Goal: Complete application form

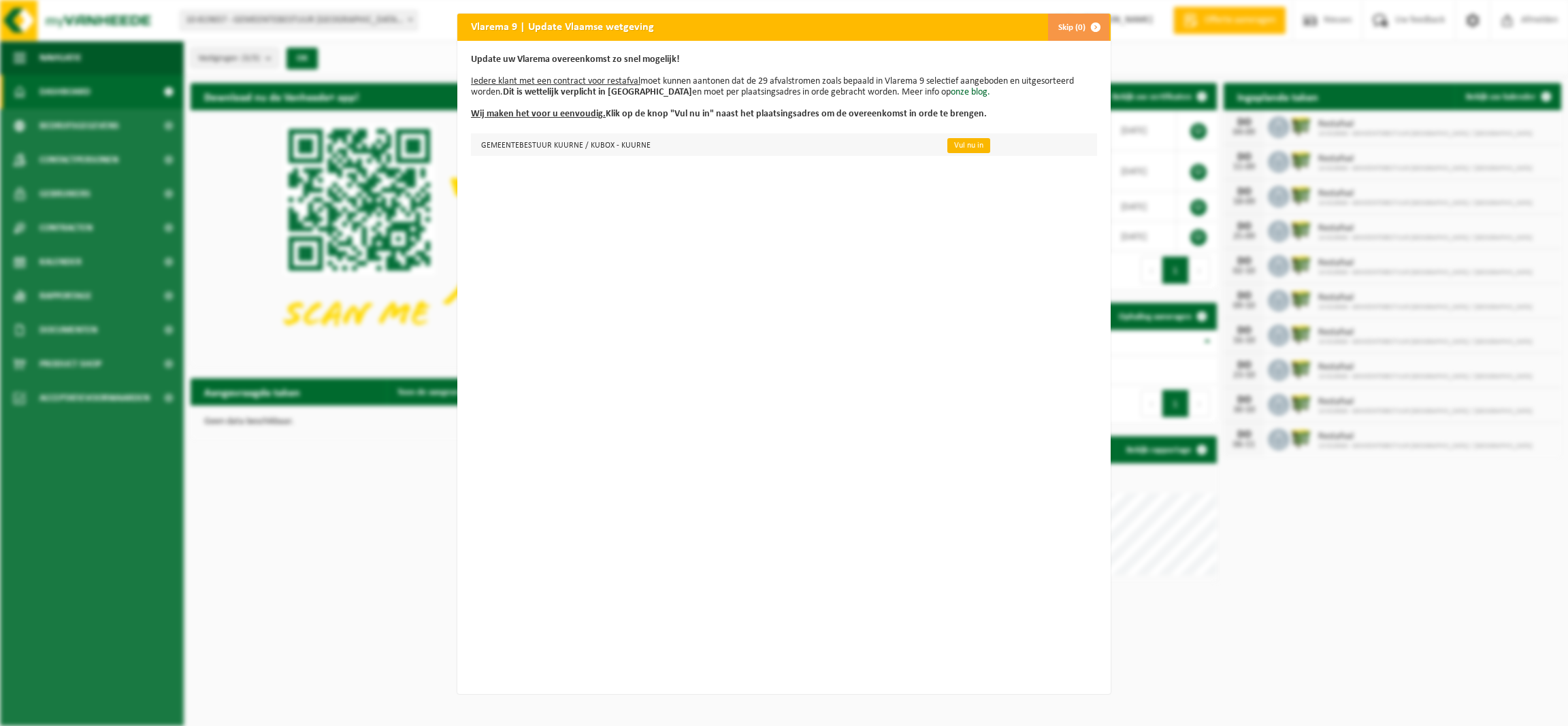
click at [947, 150] on link "Vul nu in" at bounding box center [969, 146] width 43 height 15
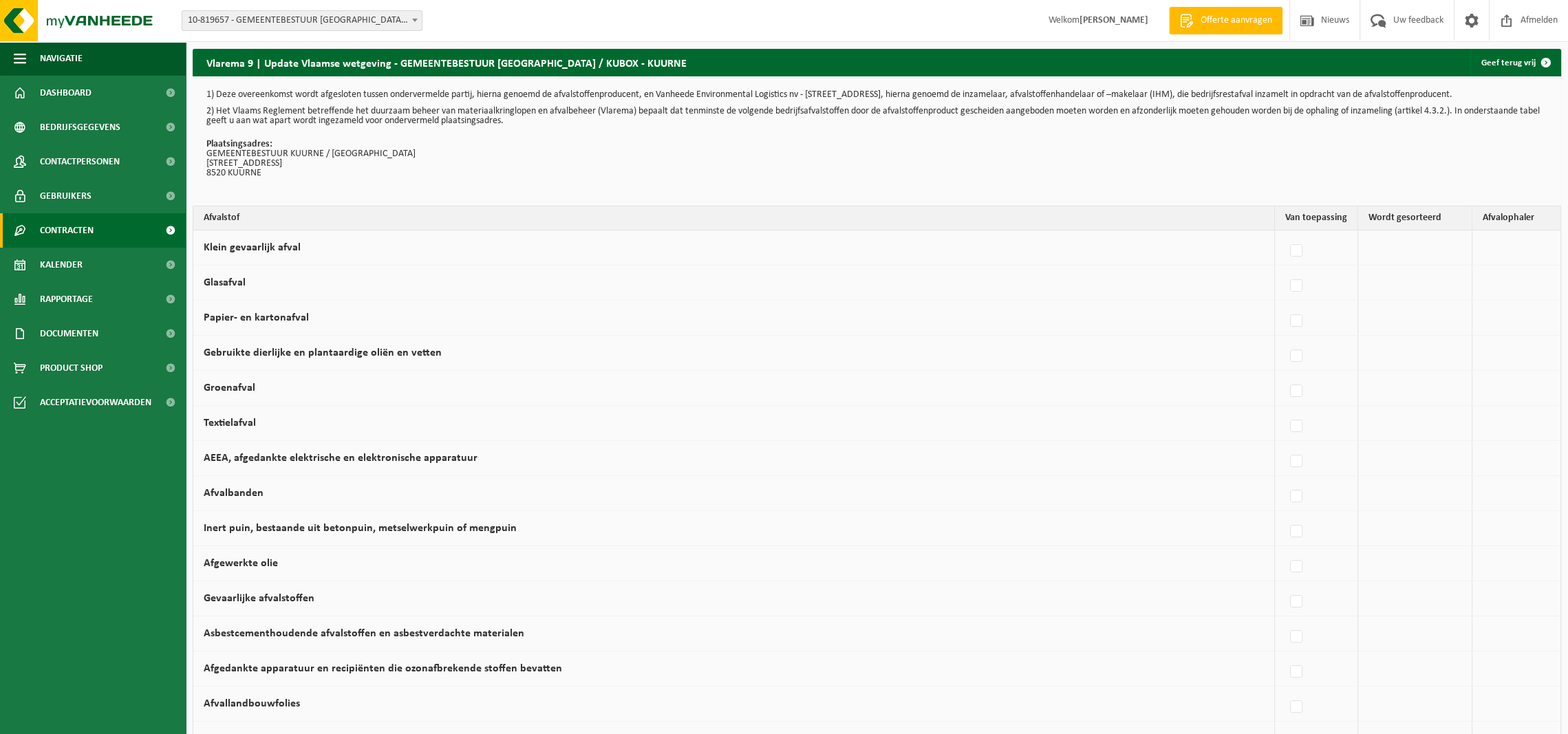
click at [100, 227] on link "Contracten" at bounding box center [92, 230] width 185 height 34
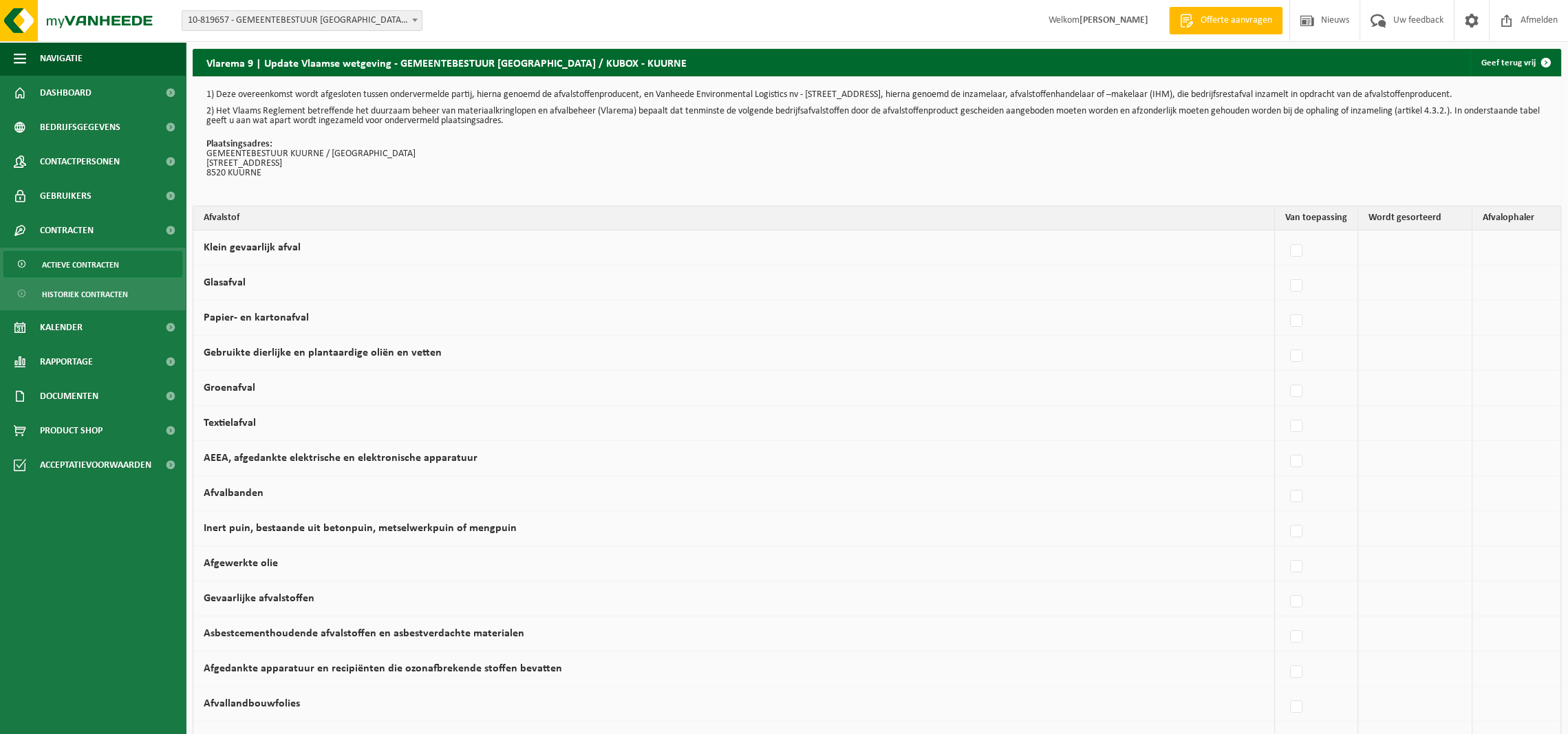
click at [103, 258] on span "Actieve contracten" at bounding box center [80, 265] width 77 height 26
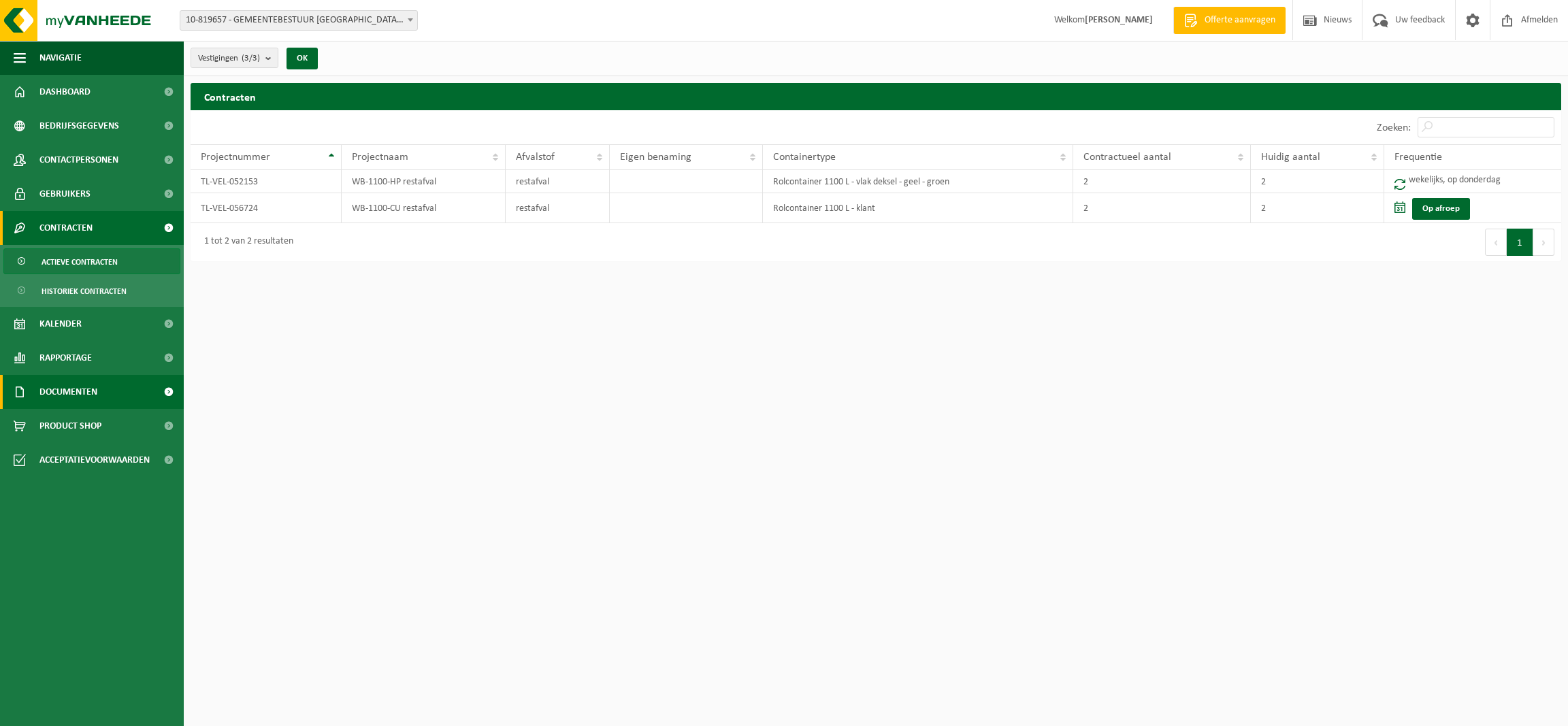
click at [117, 384] on link "Documenten" at bounding box center [91, 392] width 183 height 34
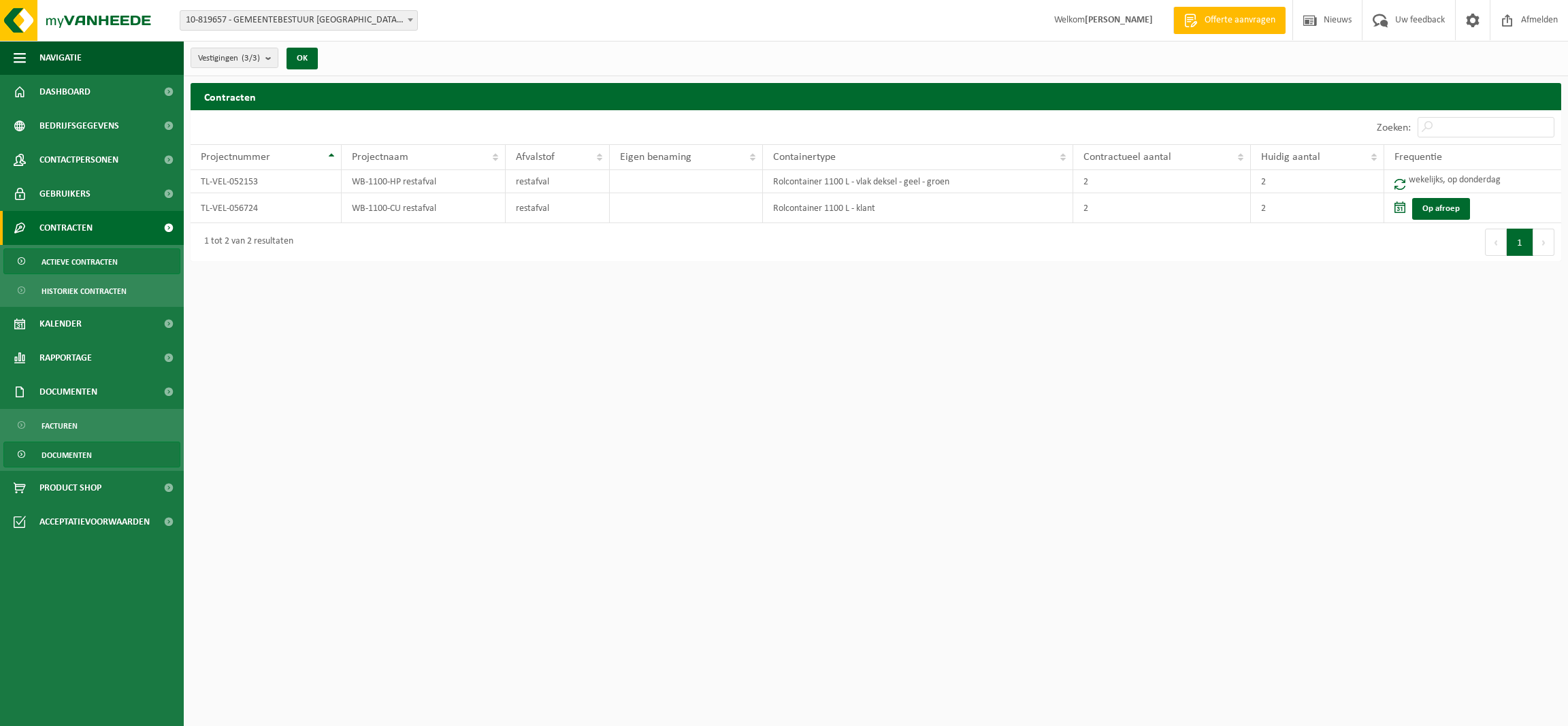
click at [81, 448] on span "Documenten" at bounding box center [67, 455] width 51 height 26
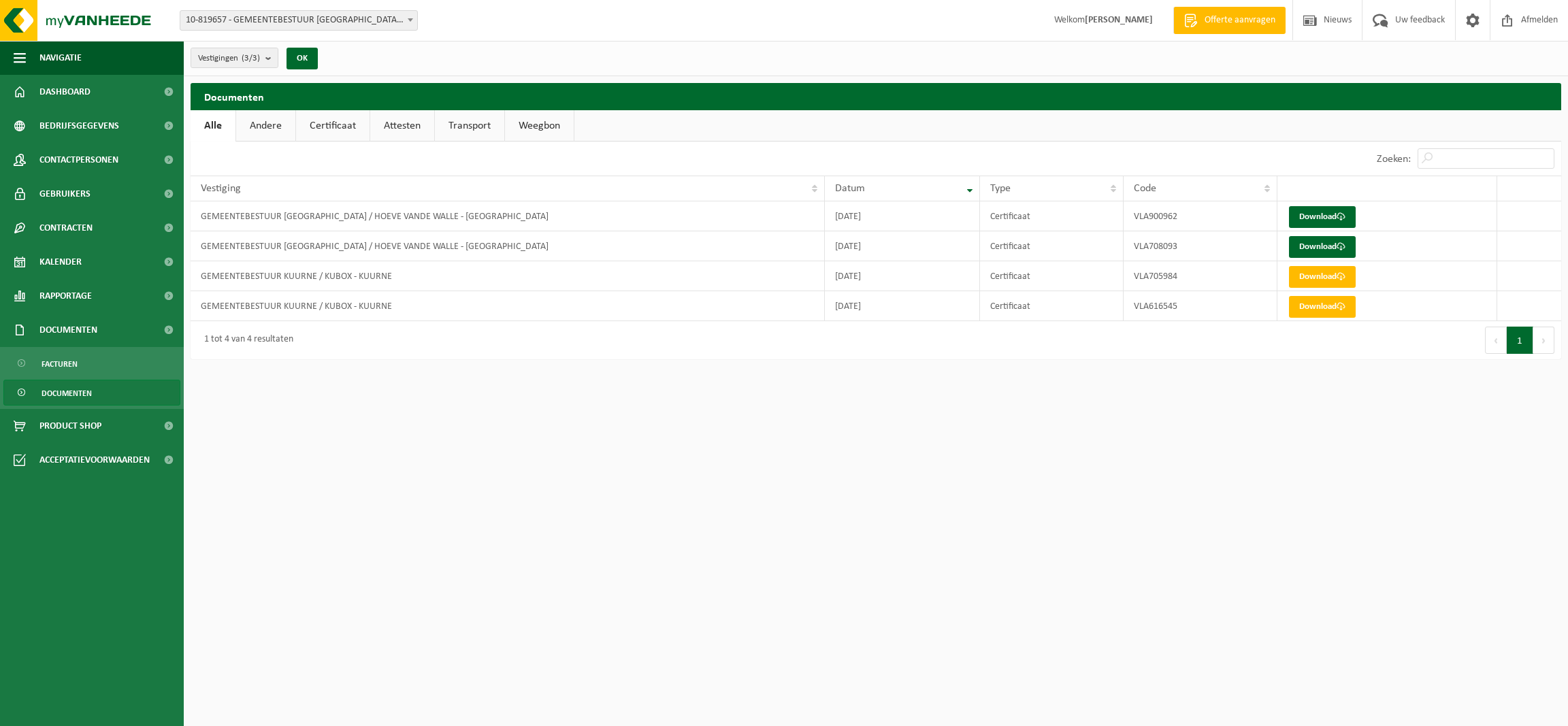
click at [408, 117] on link "Attesten" at bounding box center [401, 126] width 64 height 31
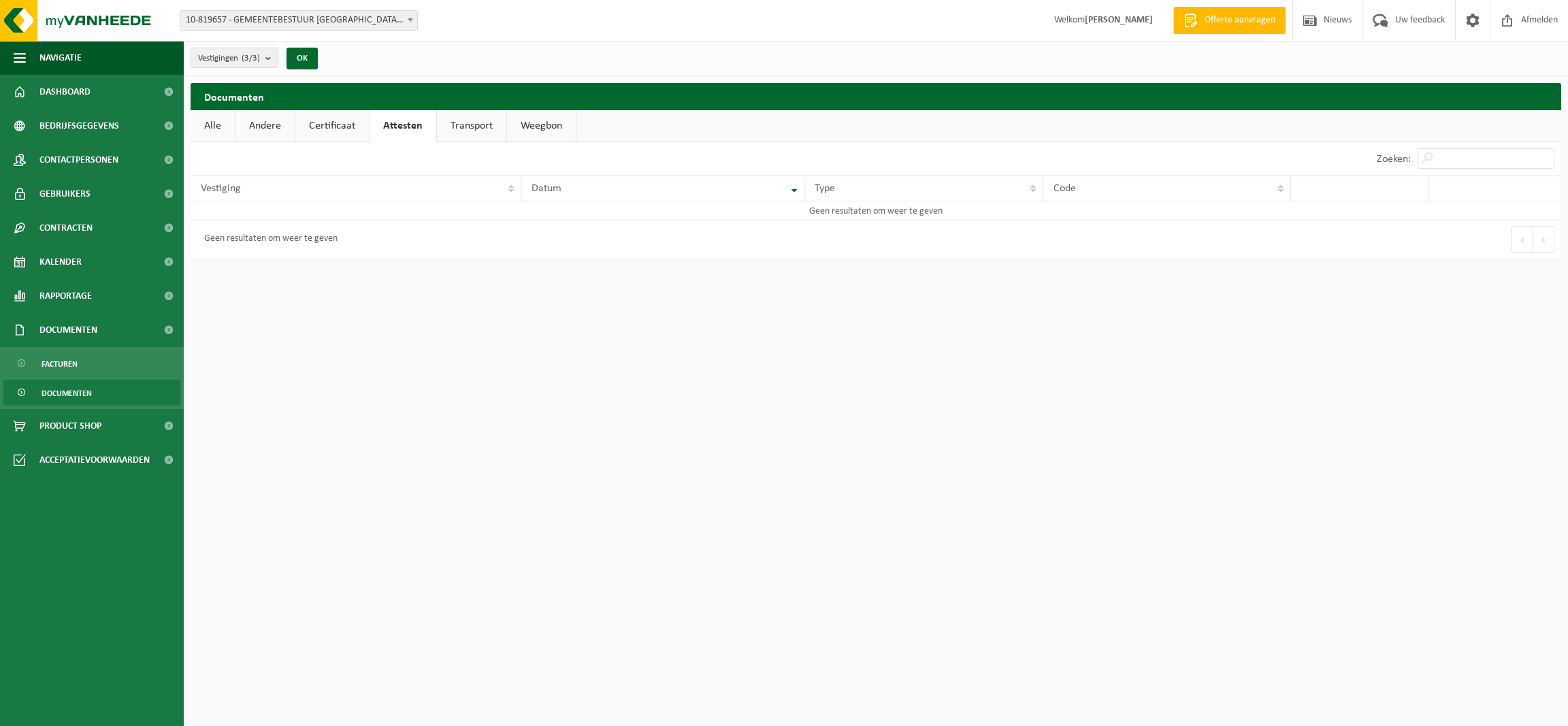
click at [264, 125] on link "Andere" at bounding box center [265, 126] width 59 height 31
click at [225, 124] on link "Alle" at bounding box center [213, 126] width 45 height 31
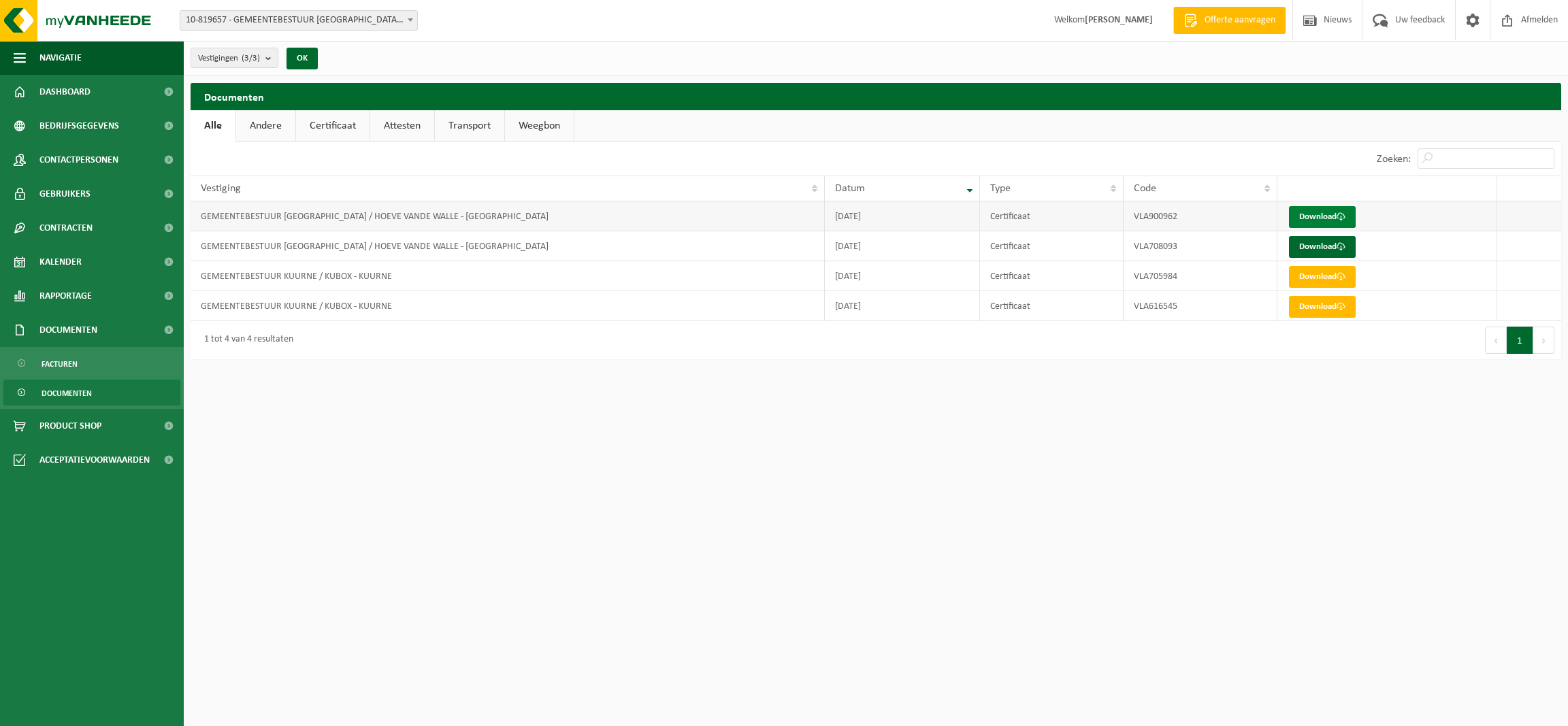
click at [1342, 217] on span at bounding box center [1341, 217] width 9 height 9
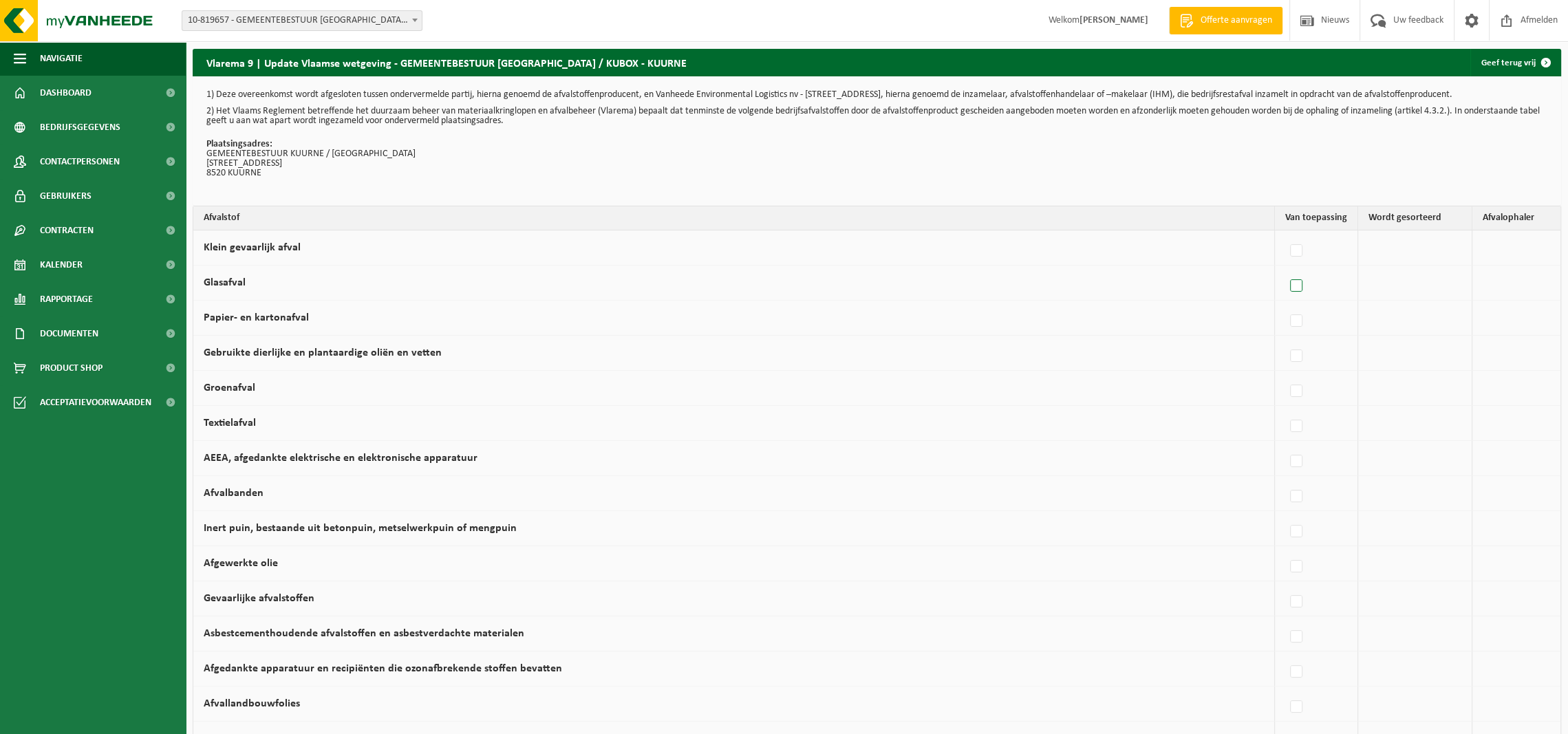
click at [1297, 286] on label at bounding box center [1296, 286] width 19 height 21
click at [1285, 269] on input "Glasafval" at bounding box center [1284, 268] width 1 height 1
checkbox input "true"
click at [1175, 320] on label at bounding box center [1185, 321] width 19 height 21
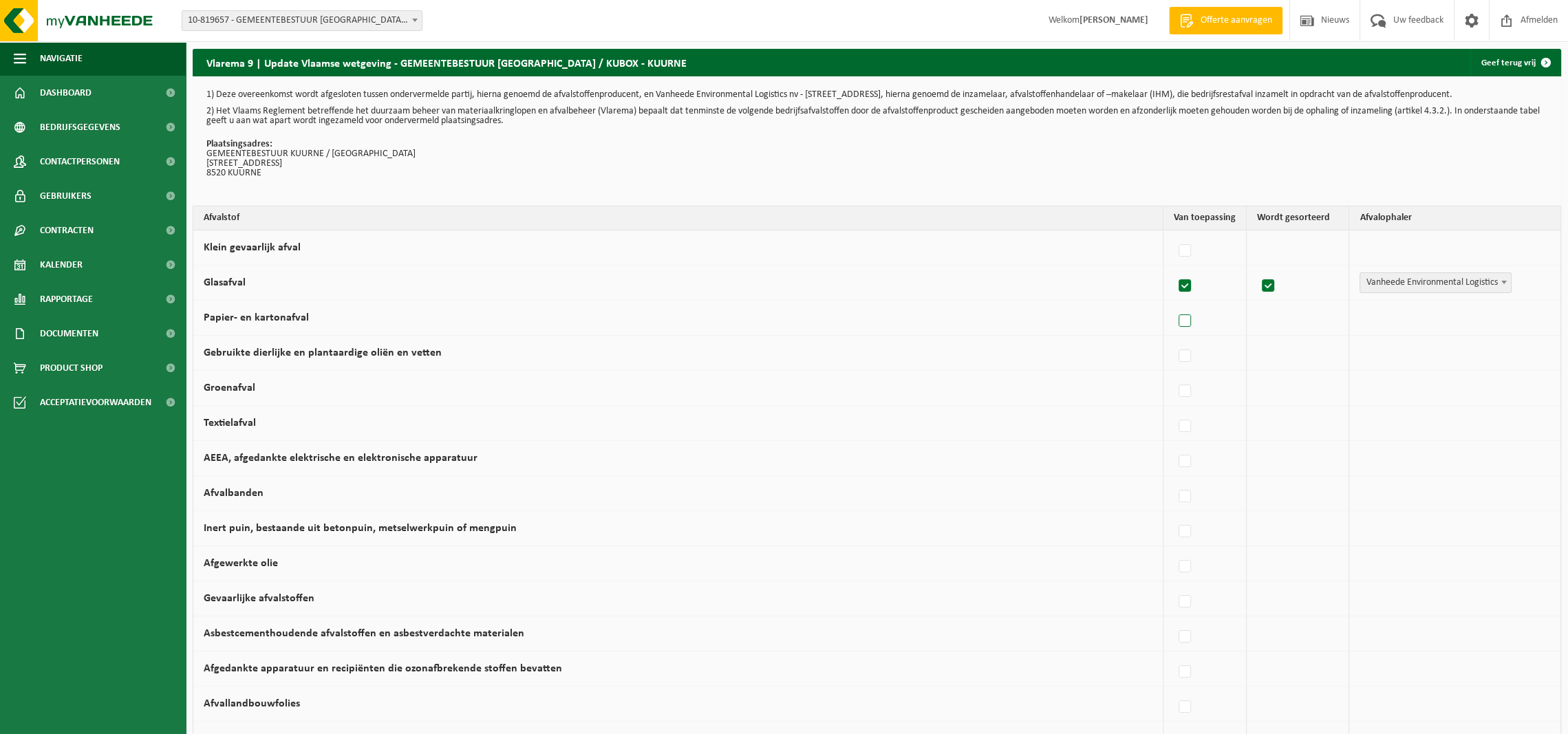
click at [1174, 304] on input "Papier- en kartonafval" at bounding box center [1173, 303] width 1 height 1
checkbox input "true"
click at [1466, 282] on span "Vanheede Environmental Logistics" at bounding box center [1435, 282] width 151 height 19
select select "Gemeentelijke ophaling"
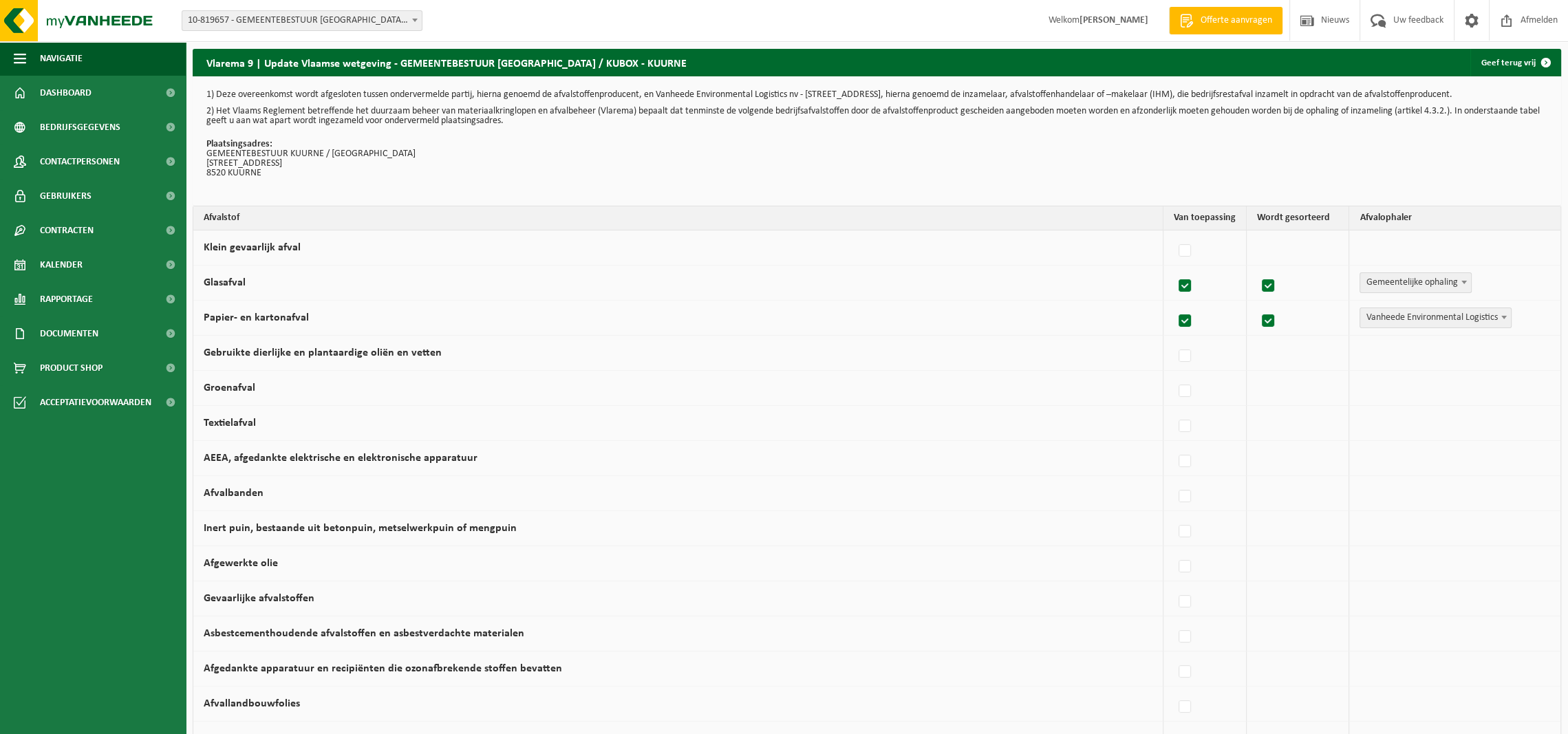
click at [1466, 313] on span "Vanheede Environmental Logistics" at bounding box center [1435, 317] width 151 height 19
select select "Zelf aanlevering"
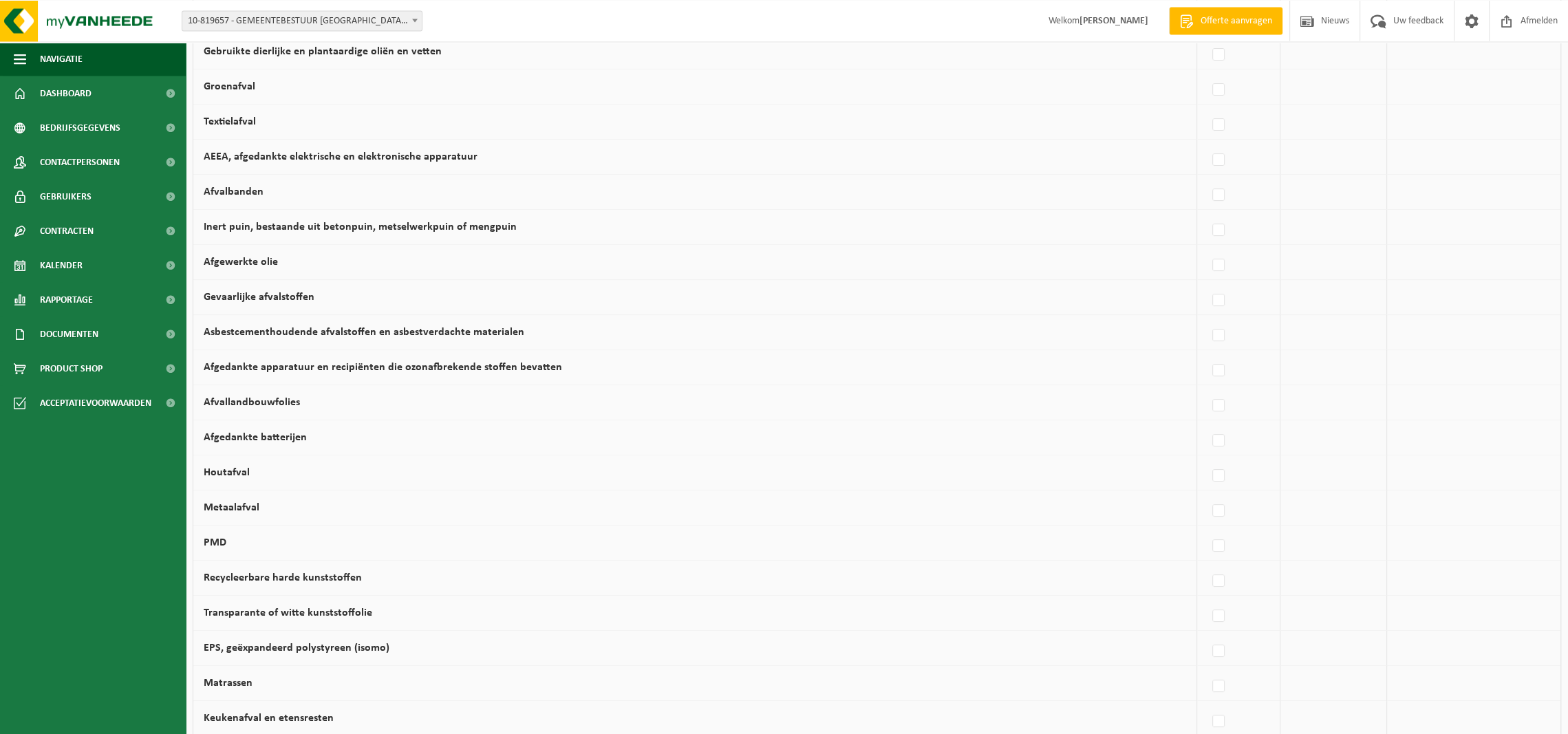
scroll to position [312, 0]
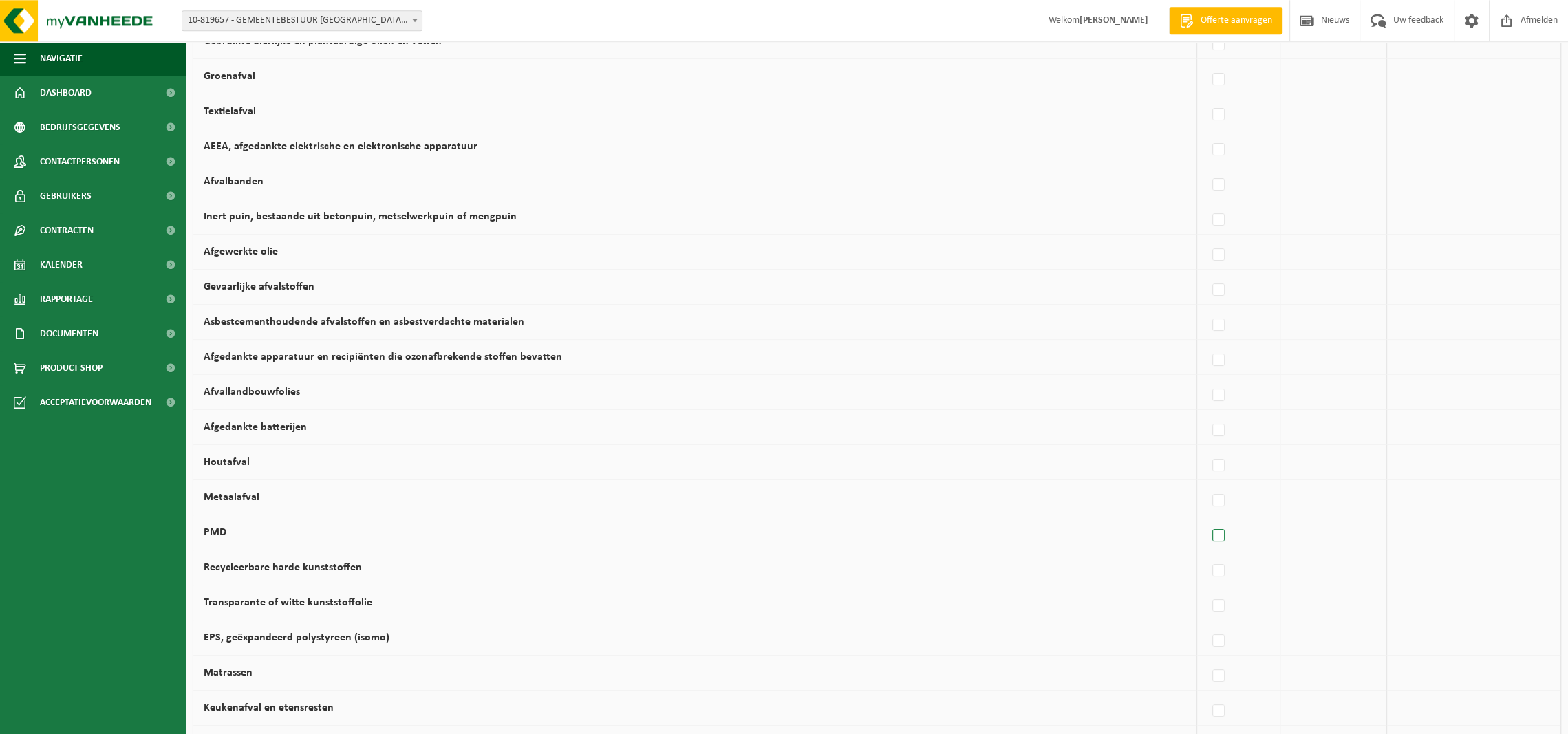
click at [1210, 542] on label at bounding box center [1219, 535] width 19 height 21
click at [1207, 519] on input "PMD" at bounding box center [1206, 518] width 1 height 1
checkbox input "true"
click at [1482, 535] on span "Vanheede Environmental Logistics" at bounding box center [1435, 532] width 151 height 19
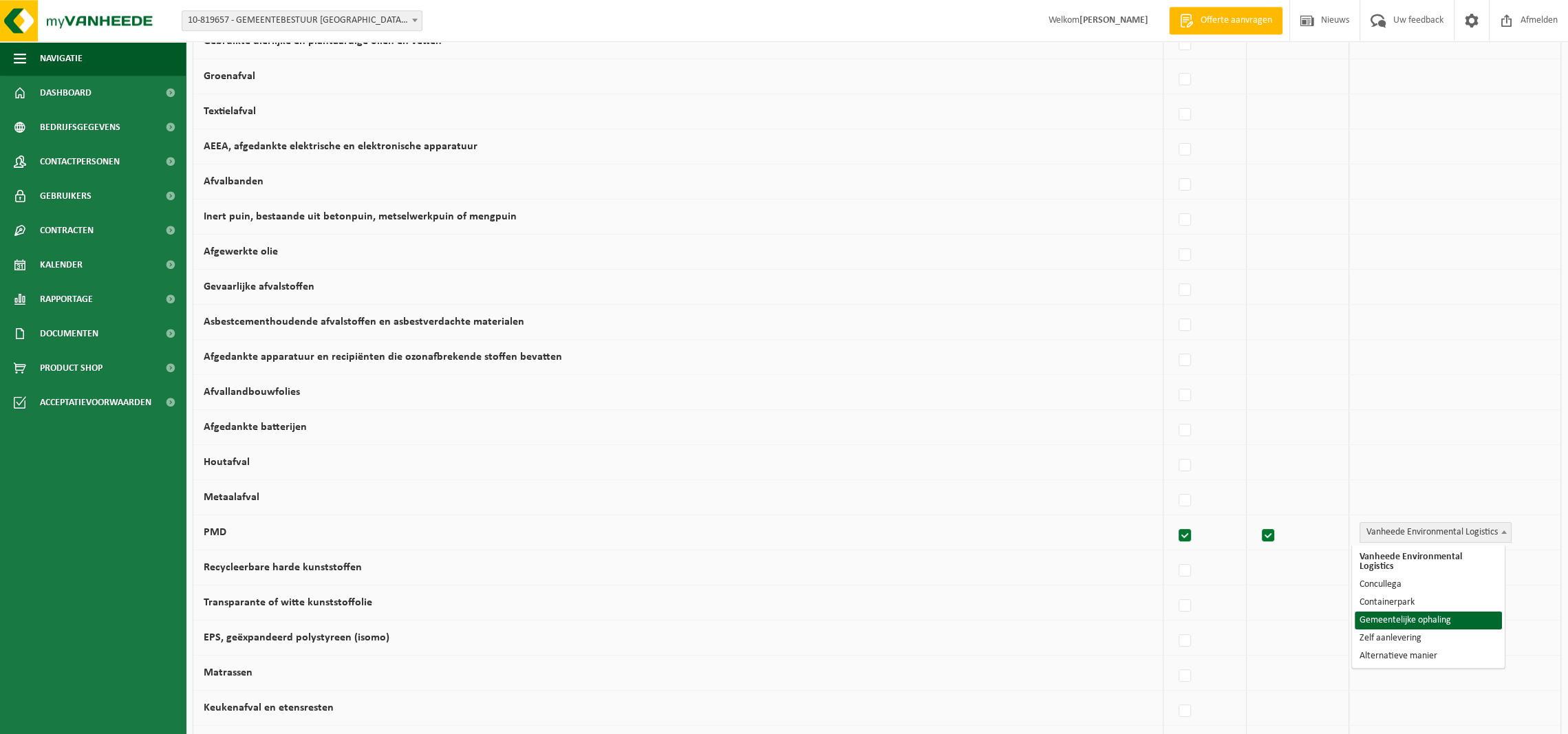
select select "Gemeentelijke ophaling"
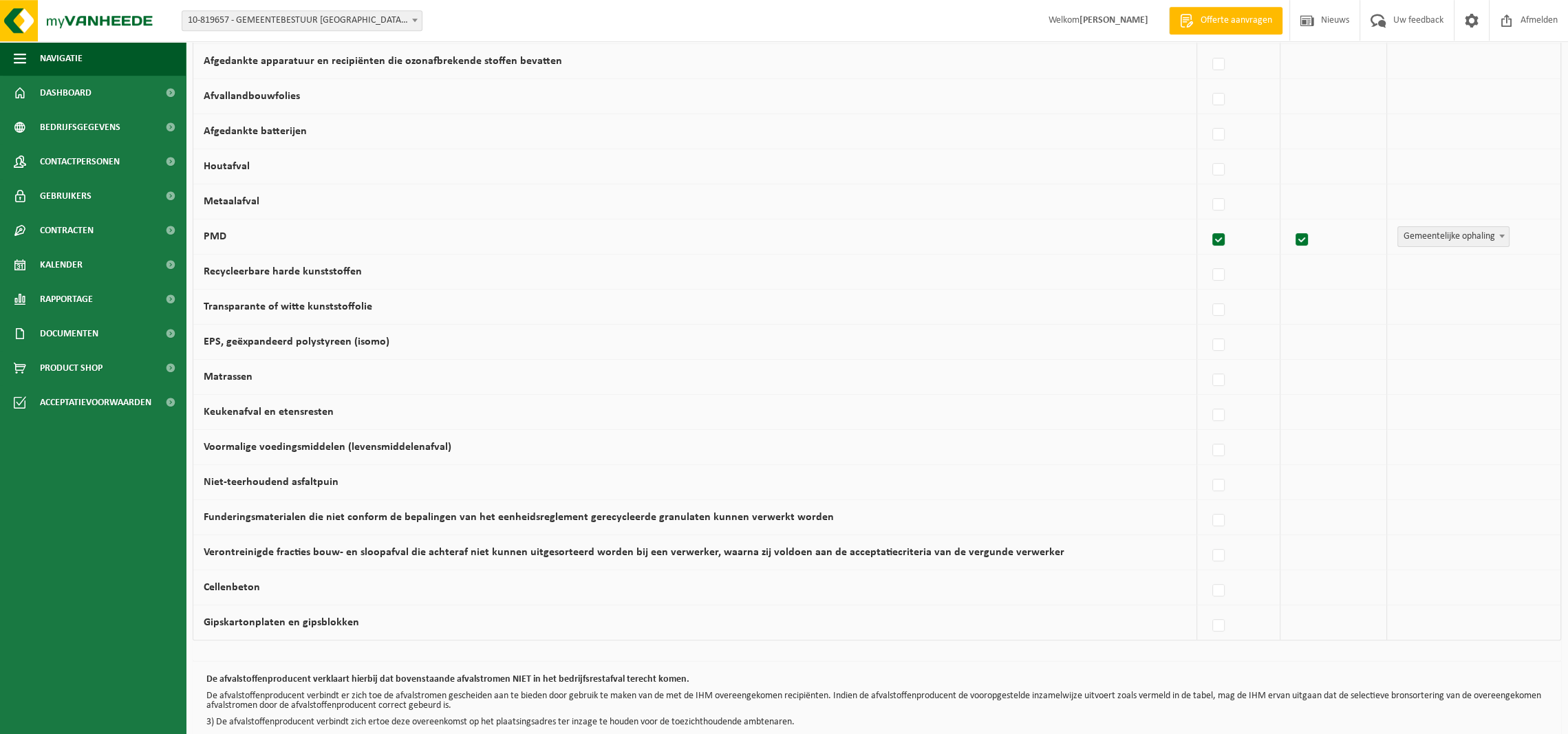
scroll to position [687, 0]
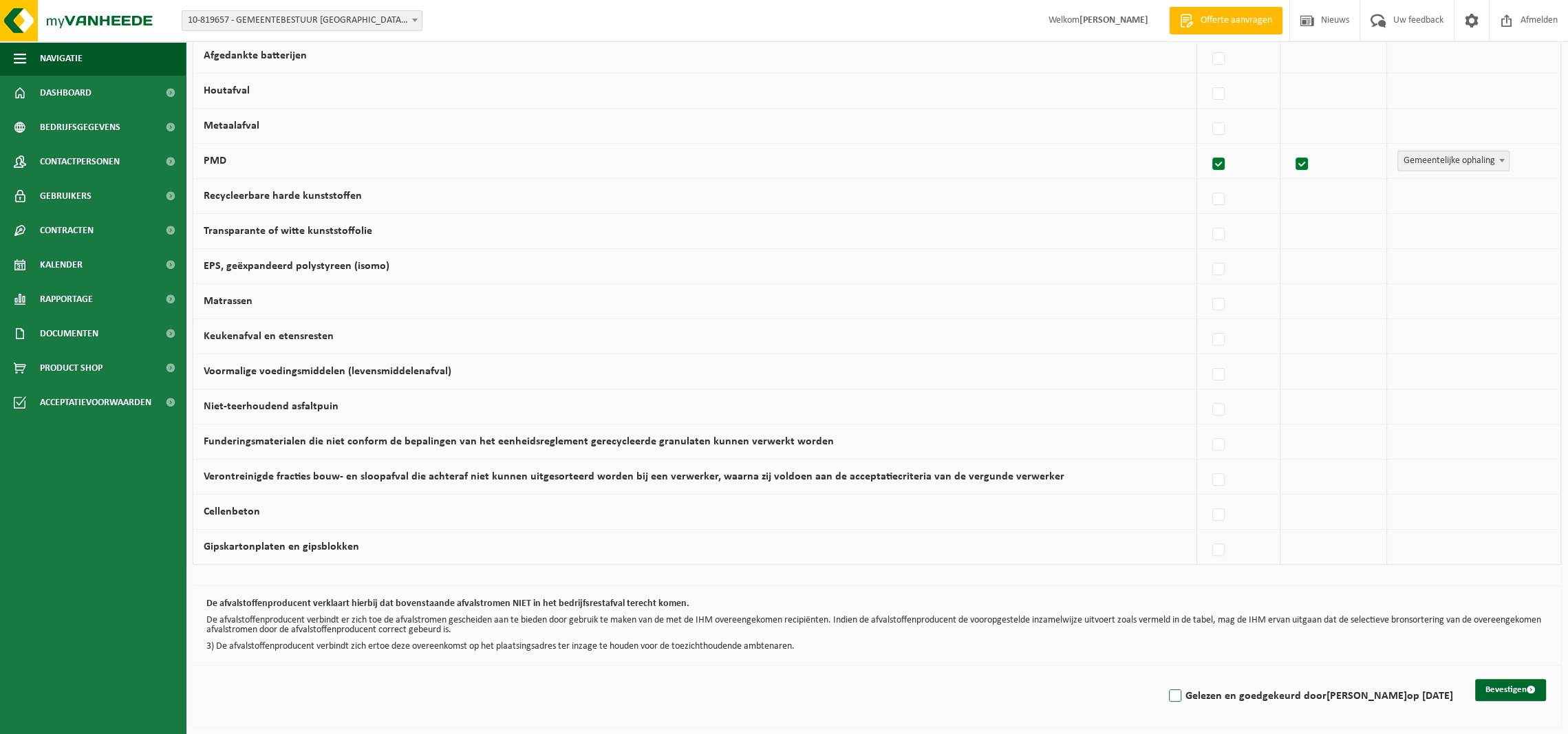
click at [1198, 697] on label "Gelezen en goedgekeurd door SAM VEYS op 04/09/25" at bounding box center [1310, 696] width 287 height 21
click at [1164, 679] on input "Gelezen en goedgekeurd door SAM VEYS op 04/09/25" at bounding box center [1163, 678] width 1 height 1
checkbox input "true"
click at [1521, 691] on button "Bevestigen" at bounding box center [1510, 690] width 71 height 22
